Goal: Task Accomplishment & Management: Complete application form

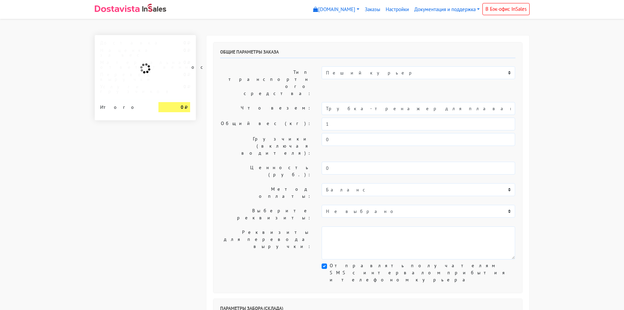
select select "10:00"
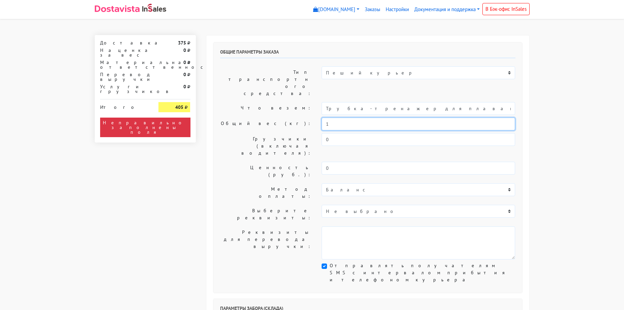
drag, startPoint x: 346, startPoint y: 102, endPoint x: 309, endPoint y: 101, distance: 37.4
click at [309, 118] on div "Общий вес (кг): 1" at bounding box center [367, 124] width 305 height 13
type input "0"
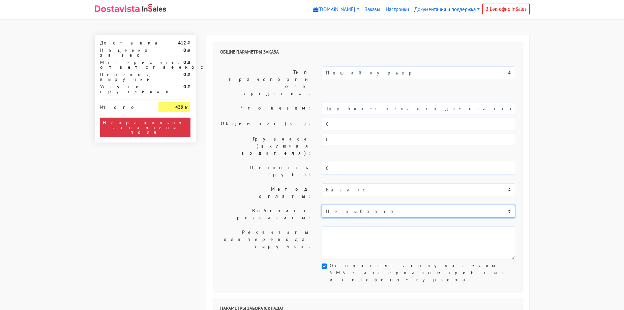
click at [341, 205] on select "Не выбрано Тинькофф: 2200 7006 1836 7311" at bounding box center [419, 211] width 194 height 13
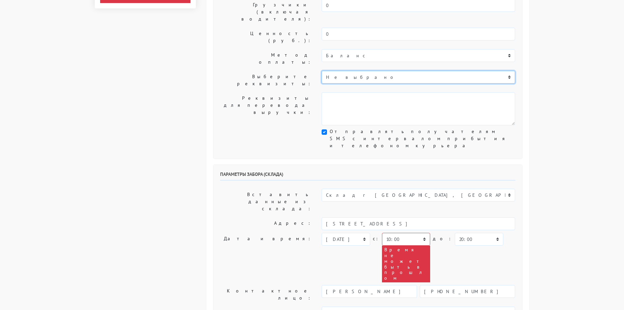
scroll to position [135, 0]
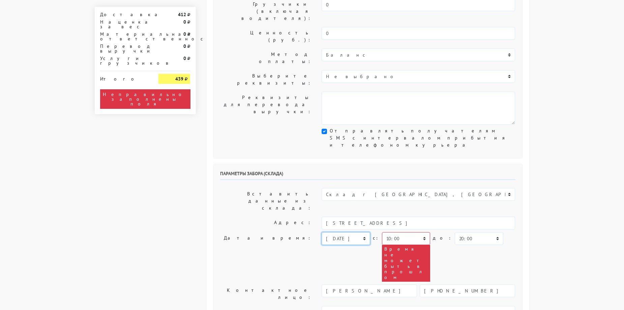
click at [355, 232] on select "сегодня завтра 14.08.2025 15.08.2025 16.08.2025 17.08.2025 18.08.2025 19.08.202…" at bounding box center [346, 238] width 48 height 13
select select "13.08.2025"
click at [322, 232] on select "сегодня завтра 14.08.2025 15.08.2025 16.08.2025 17.08.2025 18.08.2025 19.08.202…" at bounding box center [346, 238] width 48 height 13
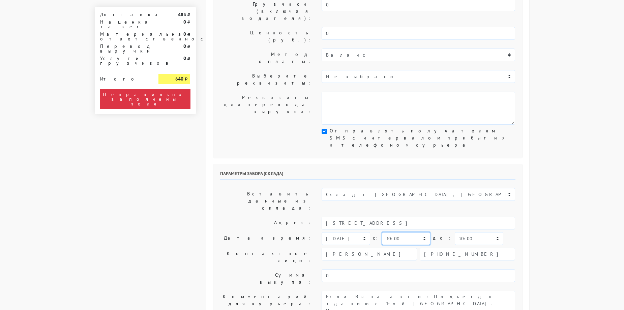
click at [413, 232] on select "00:00 00:30 01:00 01:30 02:00 02:30 03:00 03:30 04:00 04:30 05:00 05:30 06:00 0…" at bounding box center [406, 238] width 48 height 13
select select "09:30"
click at [382, 232] on select "00:00 00:30 01:00 01:30 02:00 02:30 03:00 03:30 04:00 04:30 05:00 05:30 06:00 0…" at bounding box center [406, 238] width 48 height 13
click at [401, 232] on select "00:00 00:30 01:00 01:30 02:00 02:30 03:00 03:30 04:00 04:30 05:00 05:30 06:00 0…" at bounding box center [406, 238] width 48 height 13
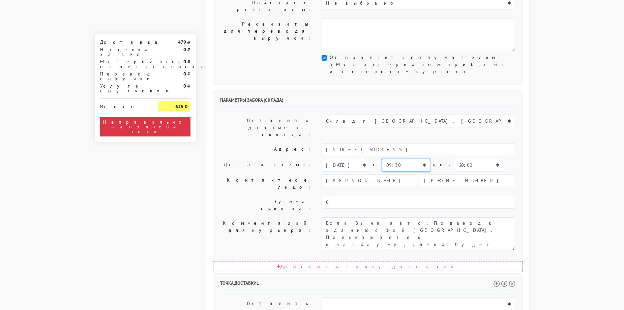
scroll to position [169, 0]
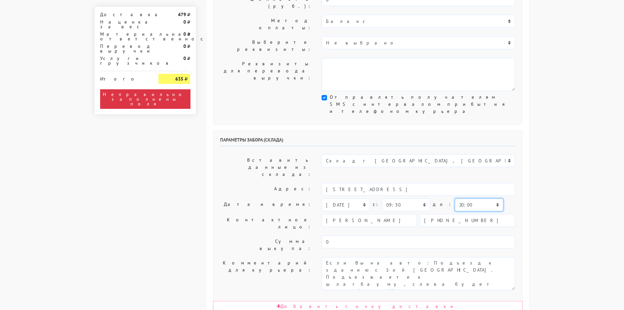
click at [465, 199] on select "00:00 00:30 01:00 01:30 02:00 02:30 03:00 03:30 04:00 04:30 05:00 05:30 06:00 0…" at bounding box center [479, 205] width 48 height 13
select select "11:00"
click at [455, 199] on select "00:00 00:30 01:00 01:30 02:00 02:30 03:00 03:30 04:00 04:30 05:00 05:30 06:00 0…" at bounding box center [479, 205] width 48 height 13
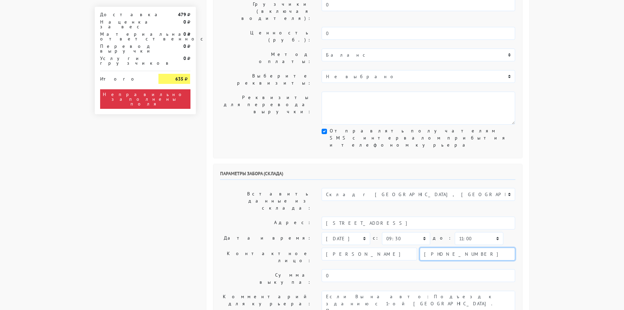
drag, startPoint x: 432, startPoint y: 177, endPoint x: 533, endPoint y: 173, distance: 101.9
click at [533, 173] on div "Общие параметры заказа Тип транспортного средства: Пеший курьер Легковой автомо…" at bounding box center [368, 295] width 334 height 790
click at [537, 166] on body "myshop-cdx714.myinsales.ru myshop-cdx714.myinsales.ru Выйти Заказы Настройки 0" at bounding box center [312, 277] width 624 height 825
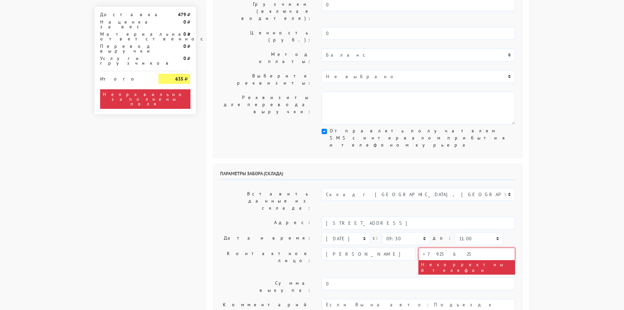
click at [475, 248] on input "+7925625" at bounding box center [466, 254] width 97 height 13
type input "+79256256133"
click at [541, 157] on body "myshop-cdx714.myinsales.ru myshop-cdx714.myinsales.ru Выйти Заказы Настройки 0" at bounding box center [312, 281] width 624 height 833
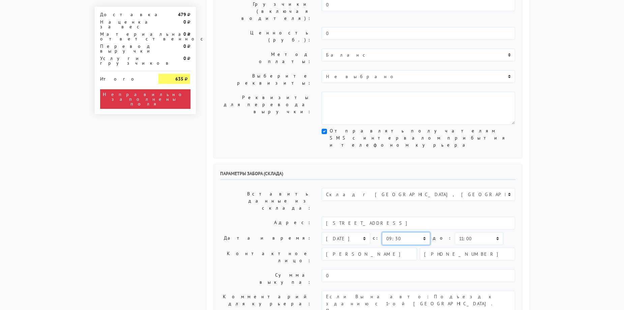
click at [412, 232] on select "00:00 00:30 01:00 01:30 02:00 02:30 03:00 03:30 04:00 04:30 05:00 05:30 06:00 0…" at bounding box center [406, 238] width 48 height 13
select select "09:00"
click at [382, 232] on select "00:00 00:30 01:00 01:30 02:00 02:30 03:00 03:30 04:00 04:30 05:00 05:30 06:00 0…" at bounding box center [406, 238] width 48 height 13
click at [456, 232] on select "00:00 00:30 01:00 01:30 02:00 02:30 03:00 03:30 04:00 04:30 05:00 05:30 06:00 0…" at bounding box center [479, 238] width 48 height 13
select select "10:00"
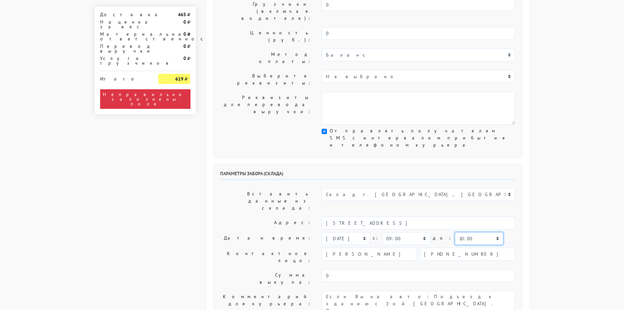
click at [455, 232] on select "00:00 00:30 01:00 01:30 02:00 02:30 03:00 03:30 04:00 04:30 05:00 05:30 06:00 0…" at bounding box center [479, 238] width 48 height 13
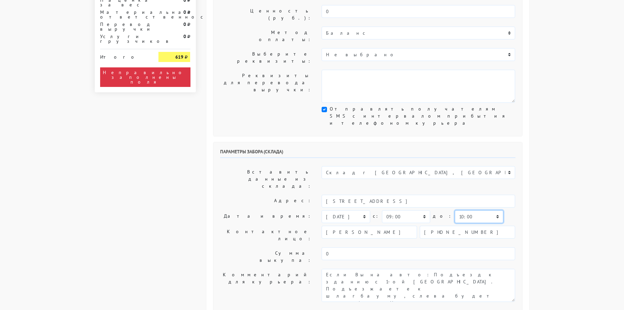
scroll to position [169, 0]
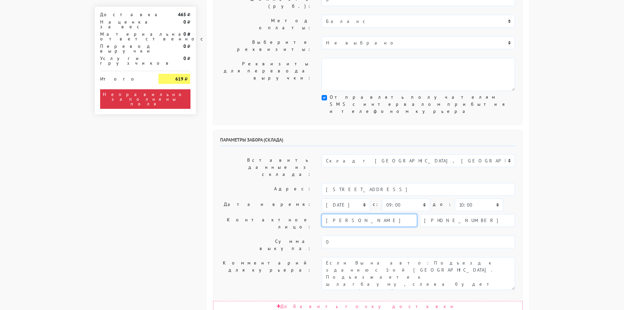
drag, startPoint x: 341, startPoint y: 142, endPoint x: 292, endPoint y: 140, distance: 49.3
click at [292, 214] on div "Контактное лицо: Олег +79256256133" at bounding box center [367, 223] width 305 height 19
type input "Андрей"
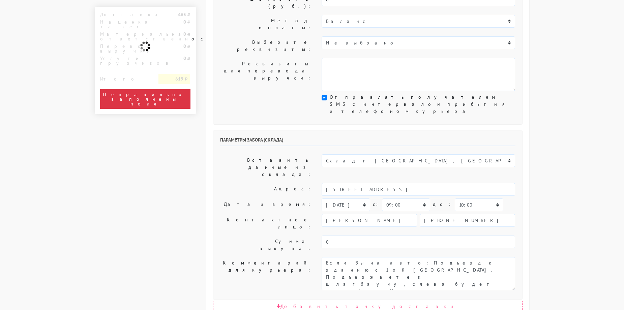
click at [585, 91] on body "myshop-cdx714.myinsales.ru myshop-cdx714.myinsales.ru Выйти Заказы Настройки 0" at bounding box center [312, 243] width 624 height 825
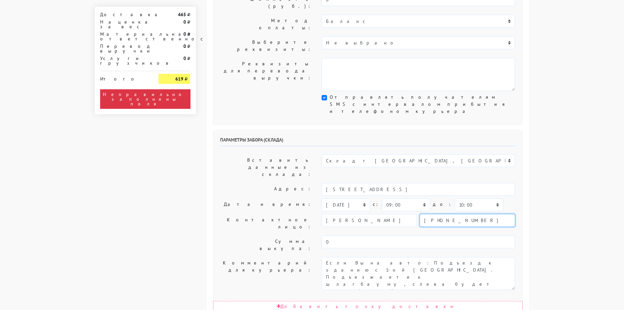
drag, startPoint x: 437, startPoint y: 142, endPoint x: 444, endPoint y: 141, distance: 7.5
click at [444, 214] on input "+79256256133" at bounding box center [467, 220] width 95 height 13
click at [551, 134] on body "myshop-cdx714.myinsales.ru myshop-cdx714.myinsales.ru Выйти Заказы Настройки 0" at bounding box center [312, 243] width 624 height 825
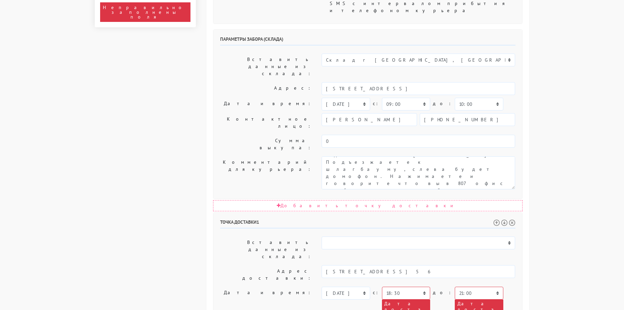
scroll to position [270, 0]
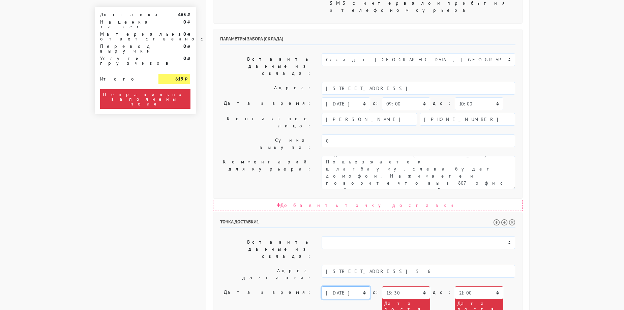
click at [360, 287] on select "сегодня завтра 14.08.2025 15.08.2025 16.08.2025 17.08.2025 18.08.2025 19.08.202…" at bounding box center [346, 293] width 48 height 13
select select "13.08.2025"
click at [322, 287] on select "сегодня завтра 14.08.2025 15.08.2025 16.08.2025 17.08.2025 18.08.2025 19.08.202…" at bounding box center [346, 293] width 48 height 13
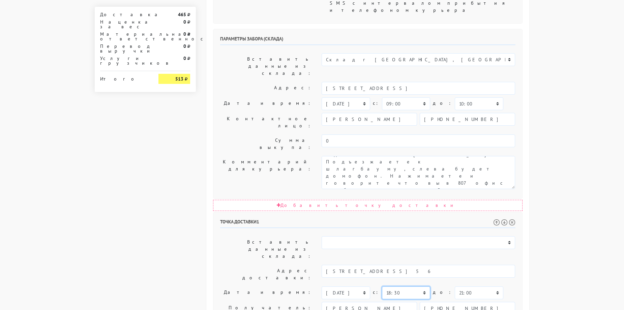
click at [399, 287] on select "00:00 00:30 01:00 01:30 02:00 02:30 03:00 03:30 04:00 04:30 05:00 05:30 06:00 0…" at bounding box center [406, 293] width 48 height 13
select select "09:00"
click at [382, 287] on select "00:00 00:30 01:00 01:30 02:00 02:30 03:00 03:30 04:00 04:30 05:00 05:30 06:00 0…" at bounding box center [406, 293] width 48 height 13
click at [460, 287] on select "00:00 00:30 01:00 01:30 02:00 02:30 03:00 03:30 04:00 04:30 05:00 05:30 06:00 0…" at bounding box center [479, 293] width 48 height 13
select select "13:00"
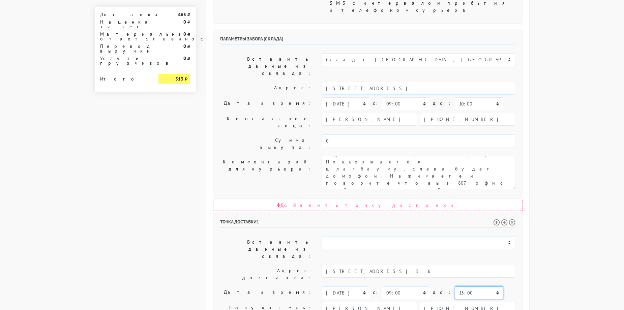
click at [455, 287] on select "00:00 00:30 01:00 01:30 02:00 02:30 03:00 03:30 04:00 04:30 05:00 05:30 06:00 0…" at bounding box center [479, 293] width 48 height 13
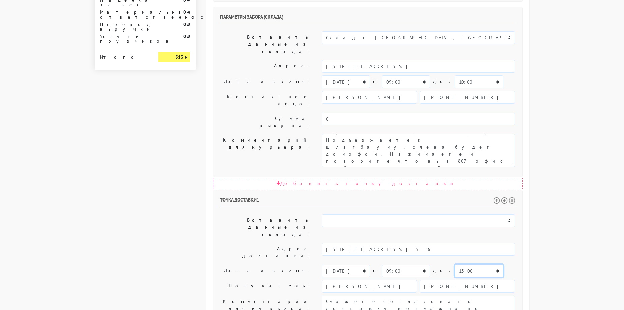
scroll to position [303, 0]
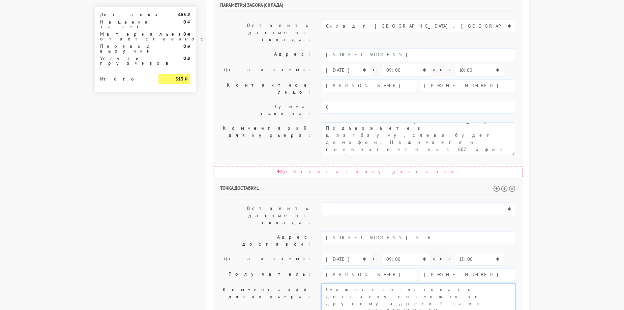
drag, startPoint x: 503, startPoint y: 183, endPoint x: 180, endPoint y: 177, distance: 323.1
click at [180, 177] on div "Доставка 465 Наценка за вес 0 Материальная ответственность 0 Перевод выручки 0 …" at bounding box center [312, 92] width 445 height 720
drag, startPoint x: 387, startPoint y: 177, endPoint x: 500, endPoint y: 184, distance: 112.5
click at [500, 284] on textarea "Сможете согласовать доставку возможно по другому адресу? Парк отель Ершовр" at bounding box center [419, 300] width 194 height 33
click at [499, 284] on textarea "Сможете согласовать доставку возможно по другому адресу? Парк отель Ершовр" at bounding box center [419, 300] width 194 height 33
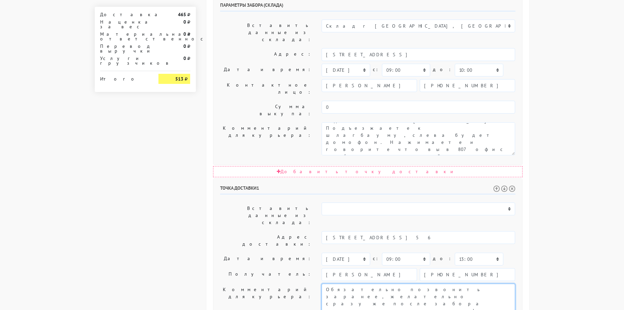
drag, startPoint x: 443, startPoint y: 183, endPoint x: 520, endPoint y: 182, distance: 76.9
click at [520, 284] on div "Сможете согласовать доставку возможно по другому адресу? Парк отель Ершовр" at bounding box center [419, 300] width 204 height 33
click at [508, 284] on textarea "Сможете согласовать доставку возможно по другому адресу? Парк отель Ершовр" at bounding box center [419, 300] width 194 height 33
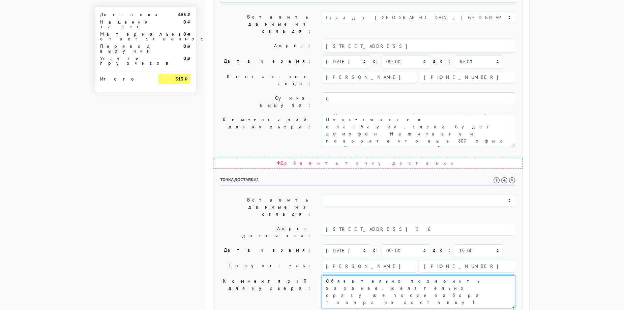
type textarea "Обязательно позвонить заранее, желательно сразу же после забора товара на доста…"
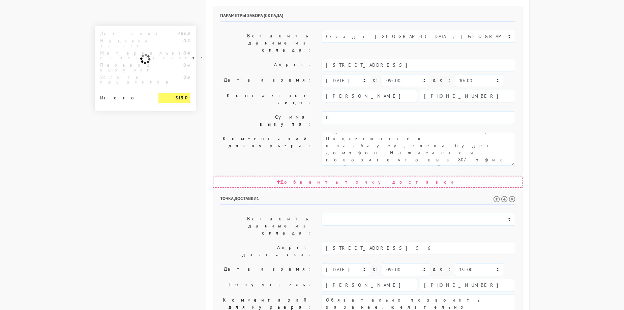
scroll to position [0, 0]
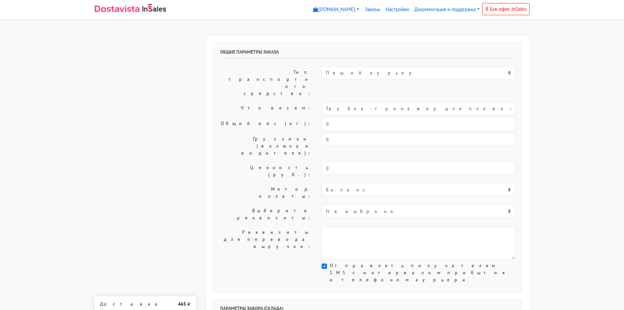
drag, startPoint x: 586, startPoint y: 191, endPoint x: 565, endPoint y: 64, distance: 128.4
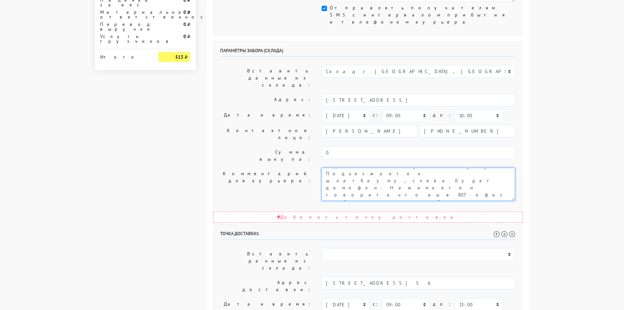
scroll to position [270, 0]
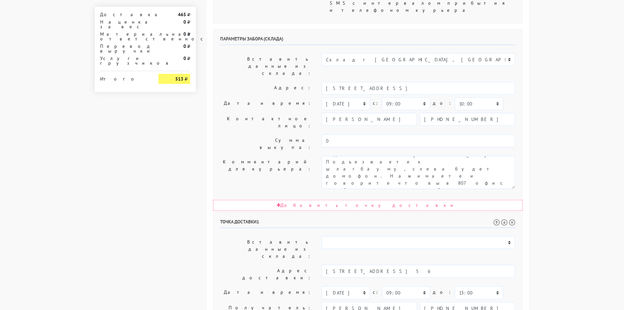
click at [545, 185] on body "myshop-cdx714.myinsales.ru myshop-cdx714.myinsales.ru Выйти Заказы Настройки 0" at bounding box center [312, 107] width 624 height 755
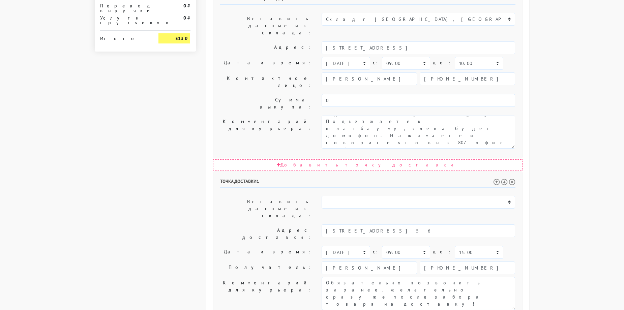
scroll to position [312, 0]
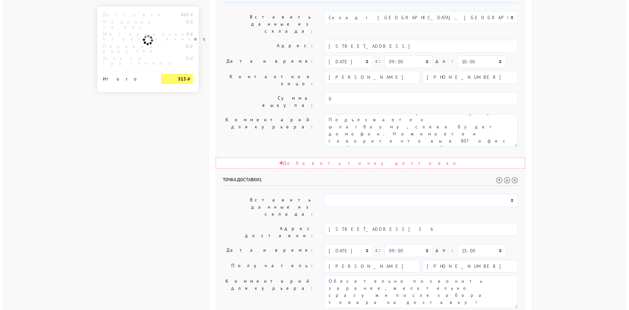
scroll to position [0, 0]
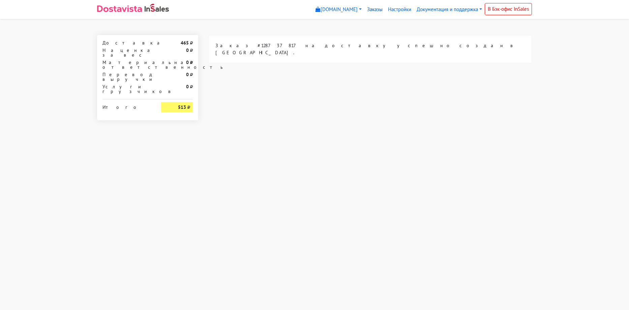
click at [376, 9] on link "Заказы" at bounding box center [375, 9] width 21 height 13
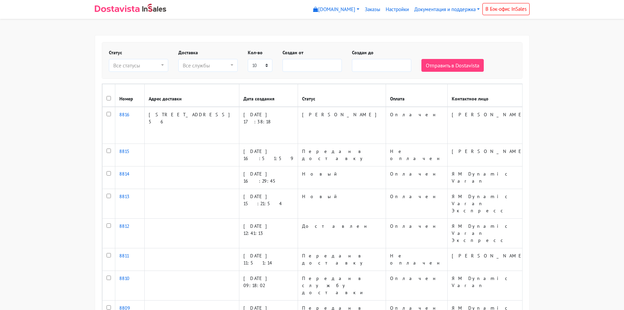
select select
click at [562, 108] on body "[DOMAIN_NAME] [DOMAIN_NAME] Выйти Заказы Настройки" at bounding box center [312, 208] width 624 height 416
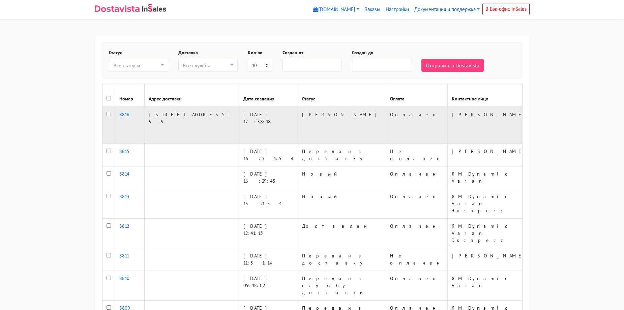
click at [298, 124] on td "[PERSON_NAME]" at bounding box center [342, 125] width 88 height 37
click at [121, 118] on link "8816" at bounding box center [129, 115] width 21 height 6
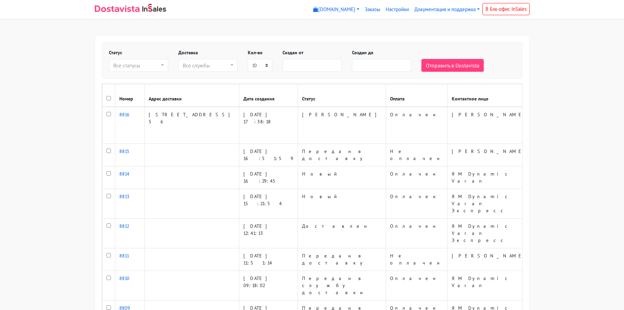
select select
